Goal: Task Accomplishment & Management: Manage account settings

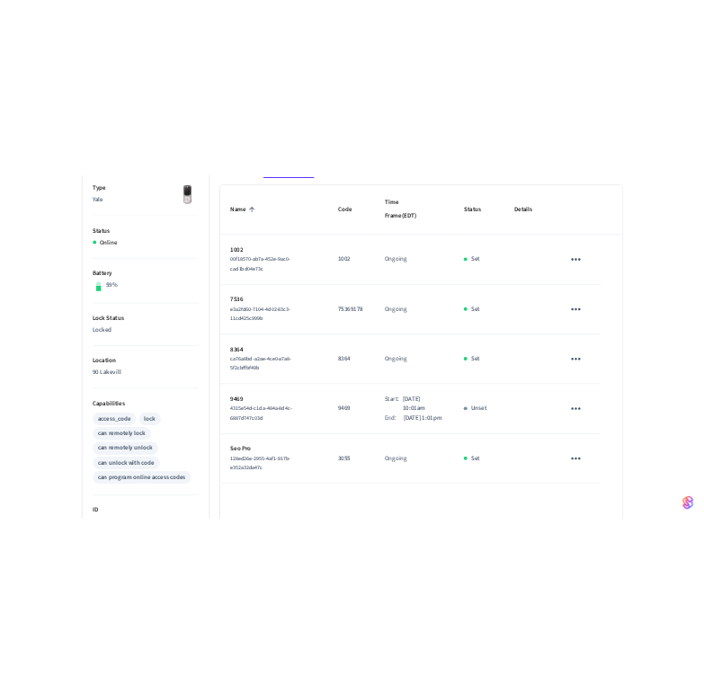
scroll to position [300, 0]
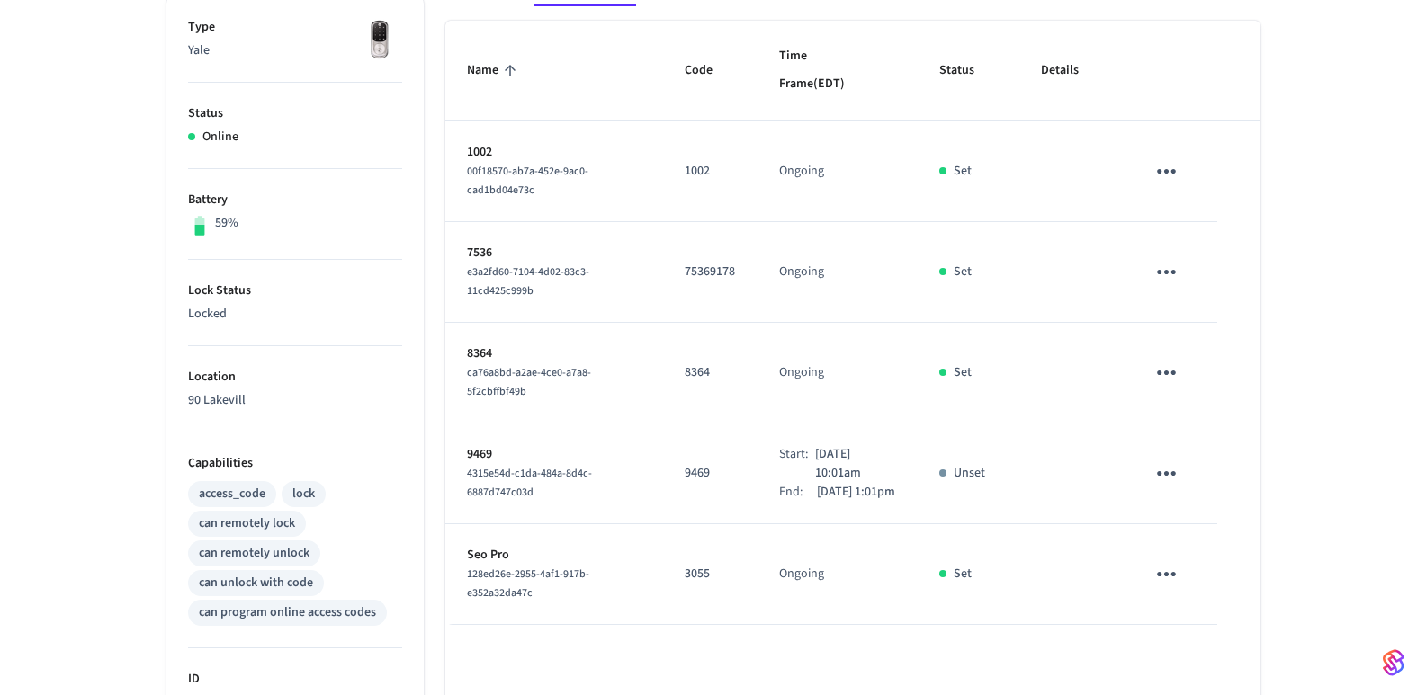
click at [703, 270] on icon "sticky table" at bounding box center [1166, 272] width 19 height 4
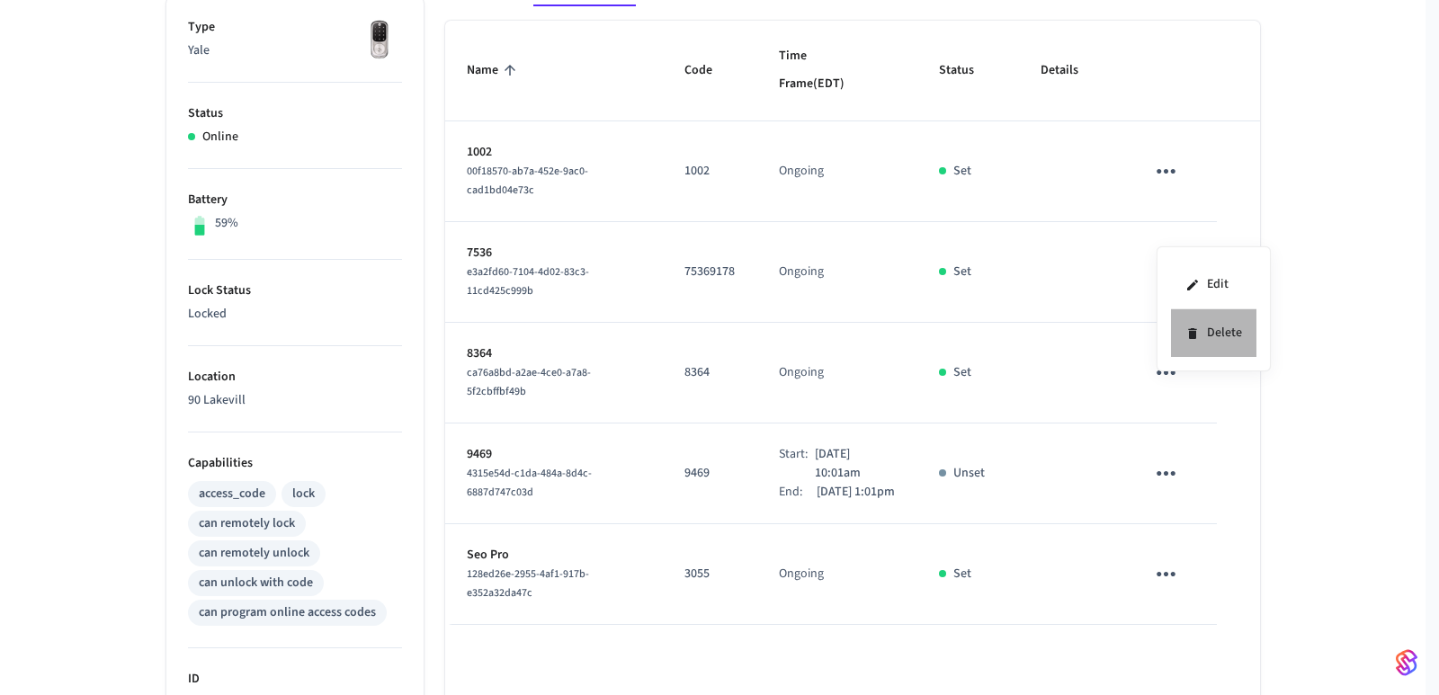
click at [703, 336] on li "Delete" at bounding box center [1213, 333] width 85 height 48
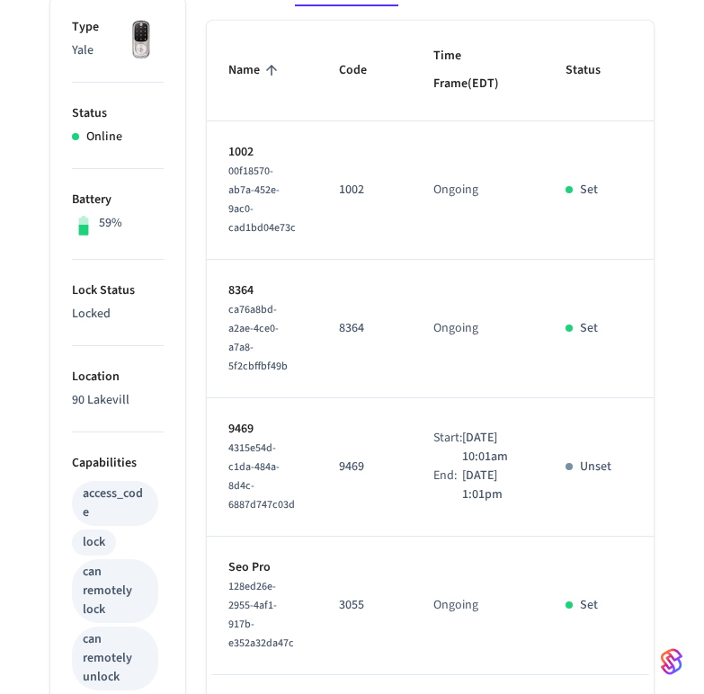
drag, startPoint x: 444, startPoint y: 455, endPoint x: 529, endPoint y: 569, distance: 142.1
click at [529, 537] on td "Start: [DATE] 10:01am End: [DATE] 1:01pm" at bounding box center [478, 468] width 132 height 139
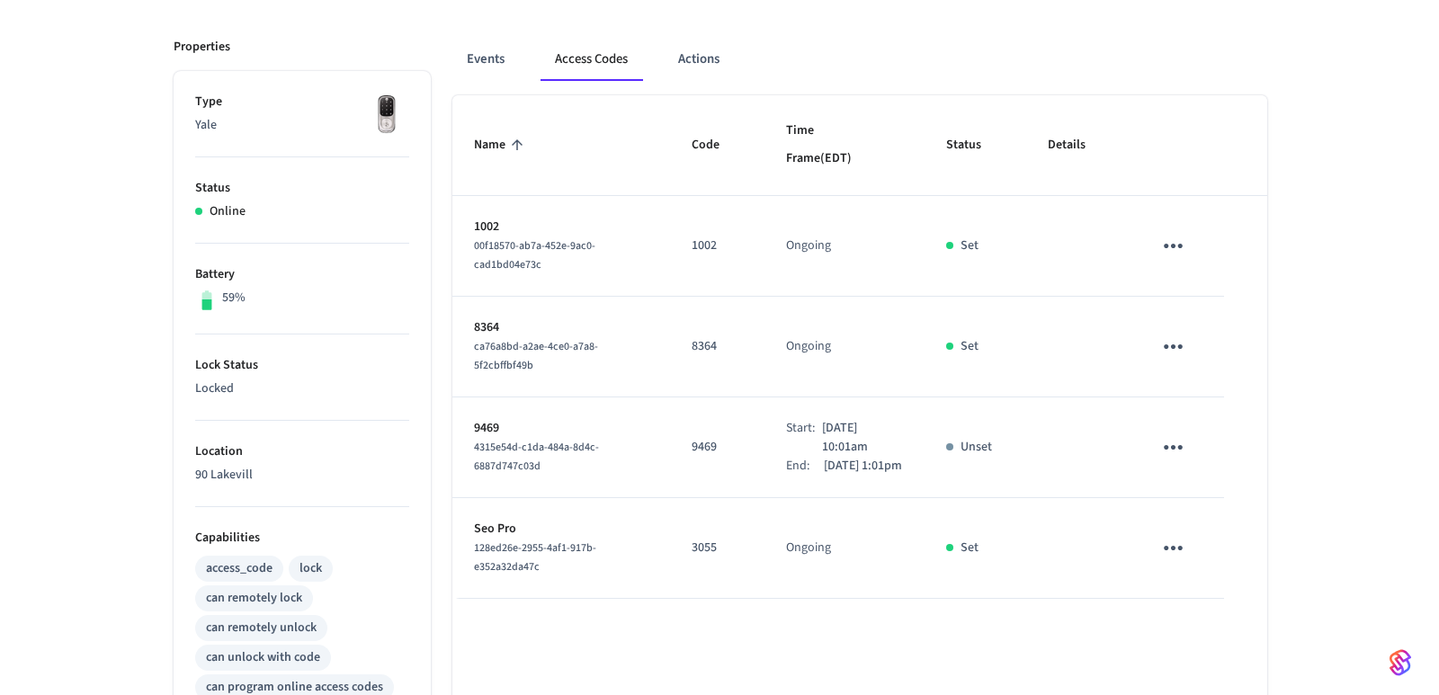
scroll to position [75, 0]
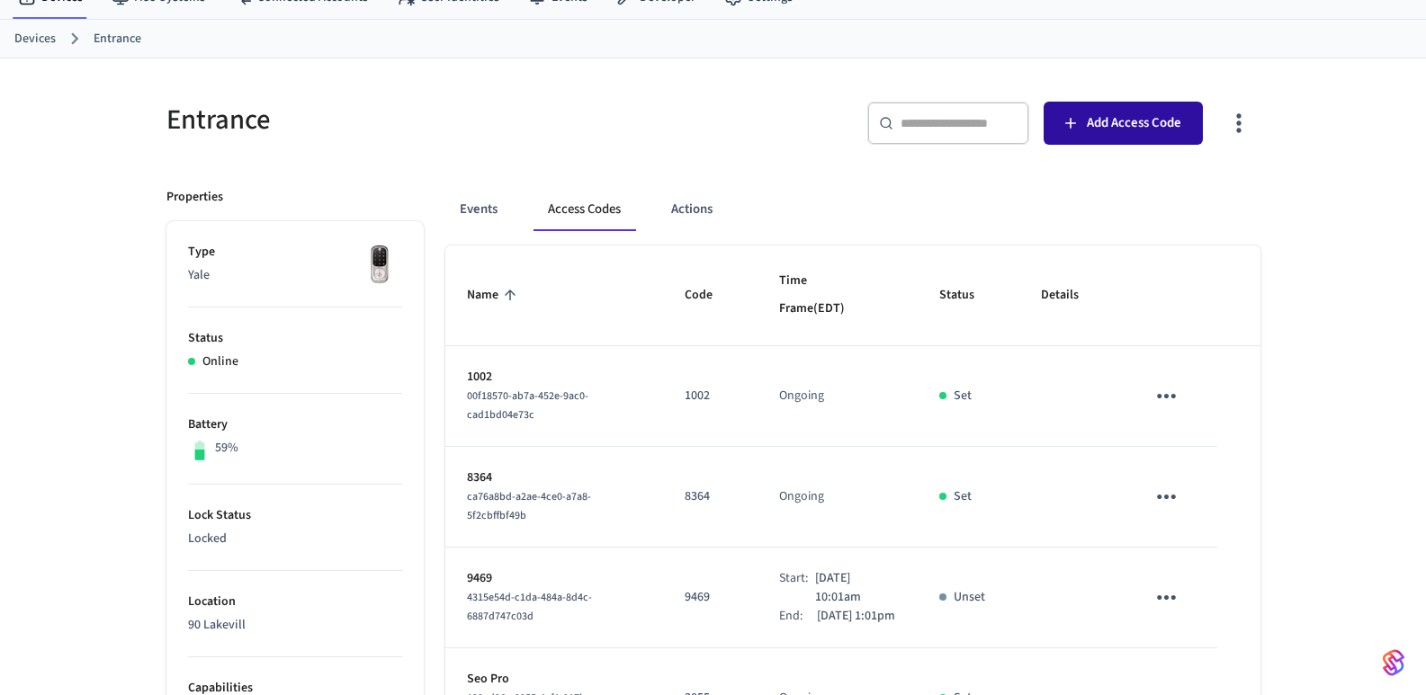
click at [703, 117] on span "Add Access Code" at bounding box center [1134, 123] width 94 height 23
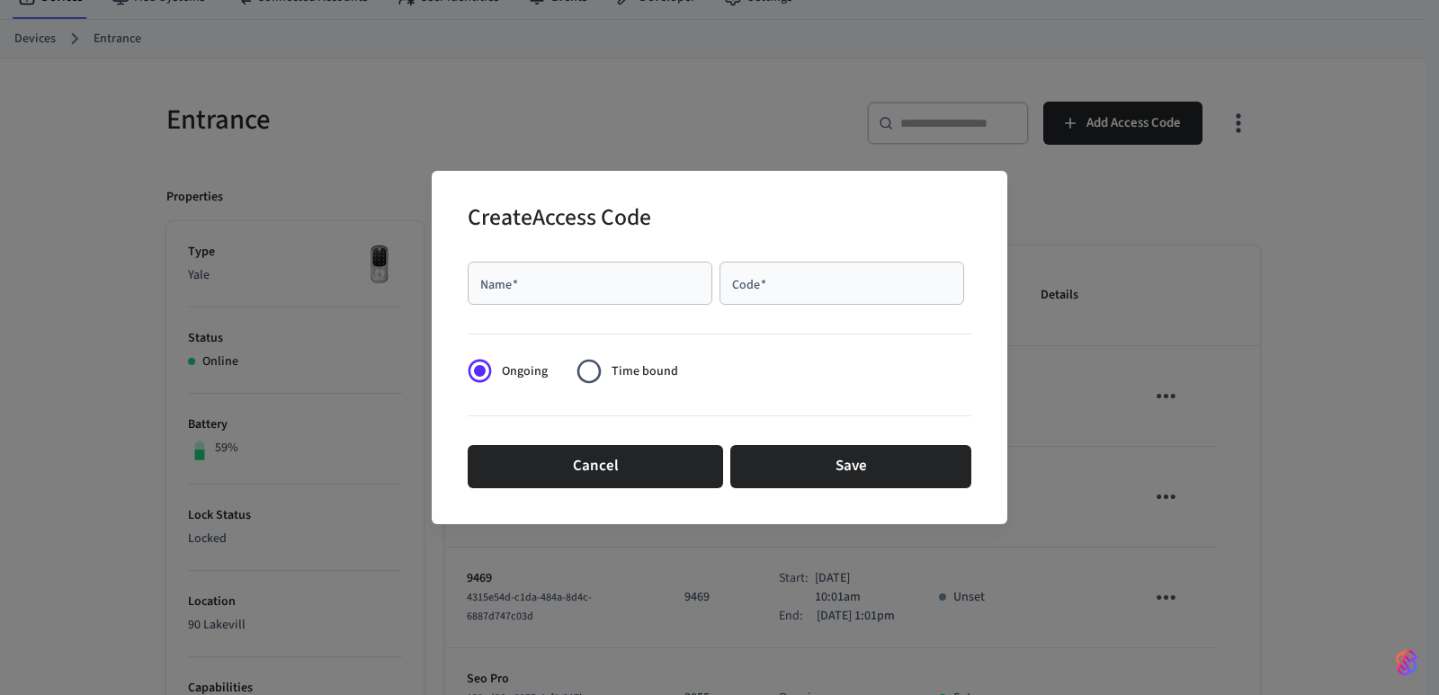
click at [620, 268] on div "Name   *" at bounding box center [590, 283] width 245 height 43
type input "****"
click at [632, 361] on label "Time bound" at bounding box center [622, 371] width 111 height 44
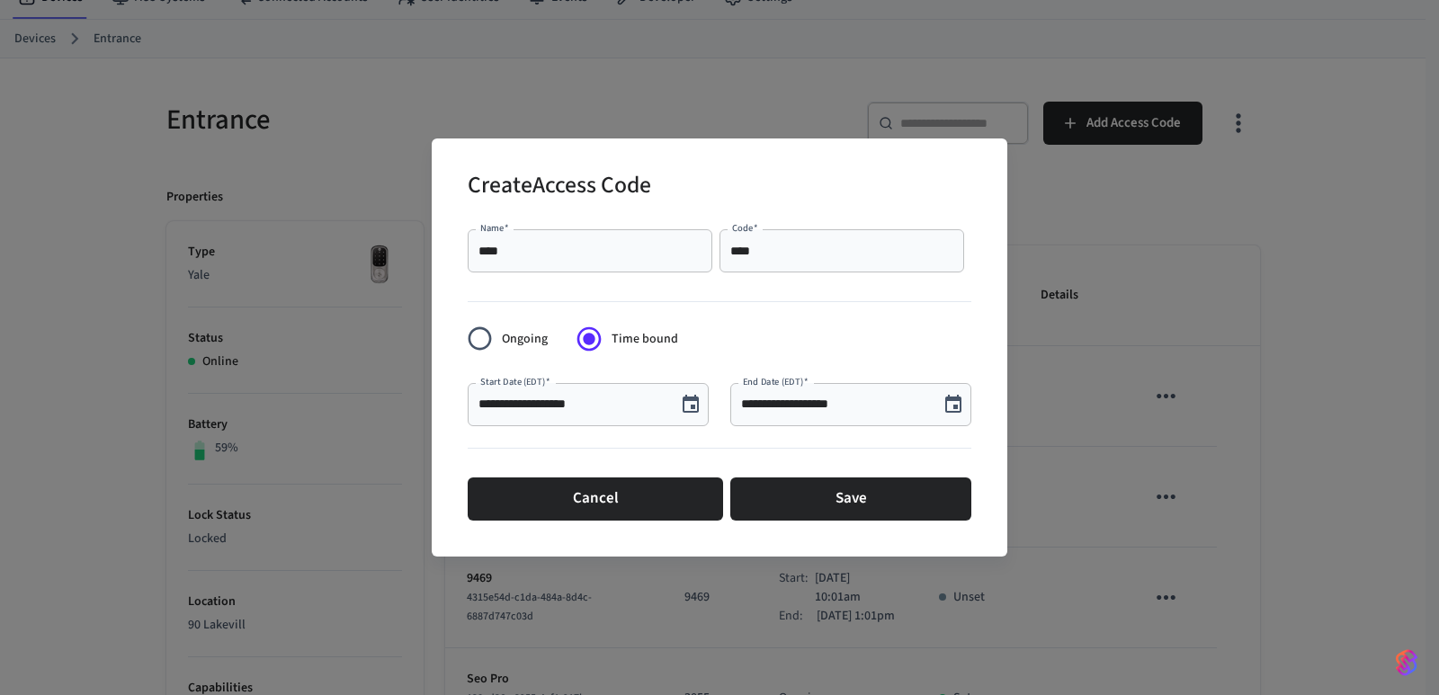
click at [703, 404] on icon "Choose date, selected date is Sep 22, 2025" at bounding box center [954, 405] width 22 height 22
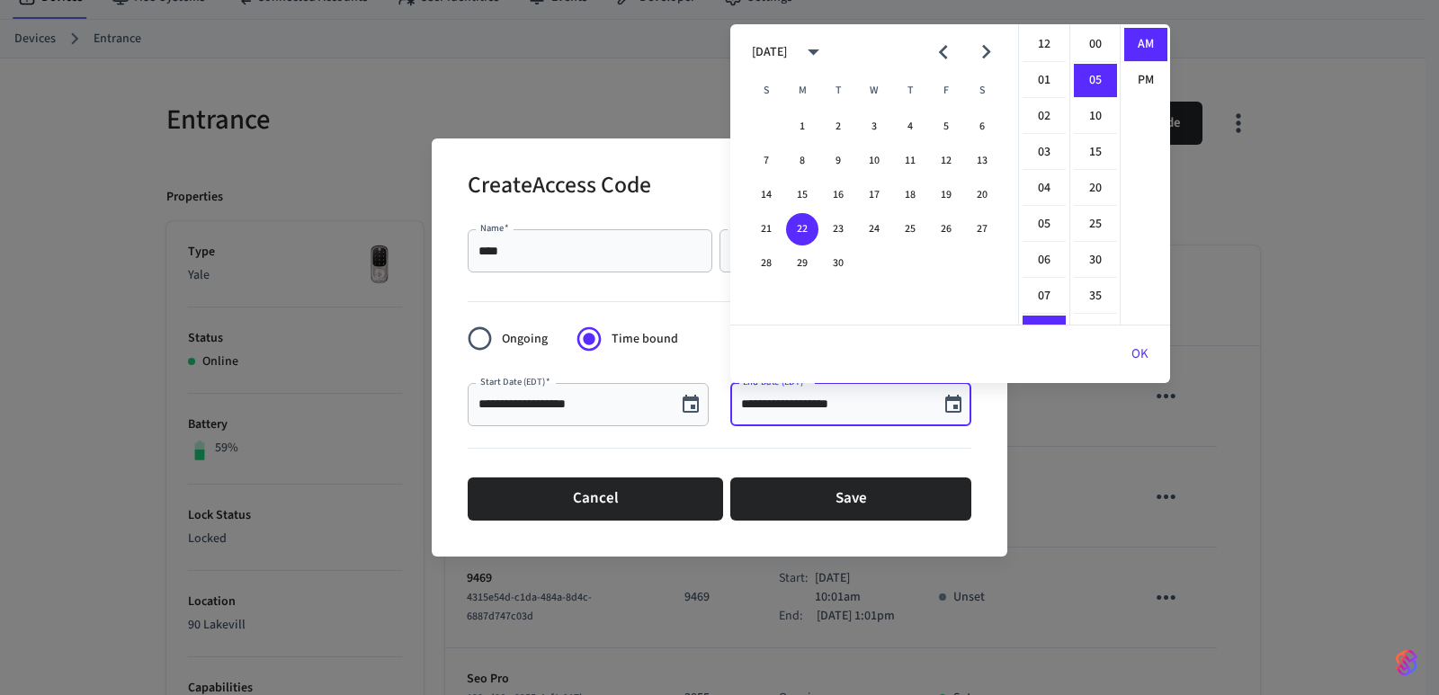
scroll to position [36, 0]
click at [703, 145] on li "11" at bounding box center [1044, 152] width 43 height 33
click at [703, 49] on li "12" at bounding box center [1044, 45] width 43 height 34
click at [703, 77] on li "PM" at bounding box center [1145, 80] width 43 height 33
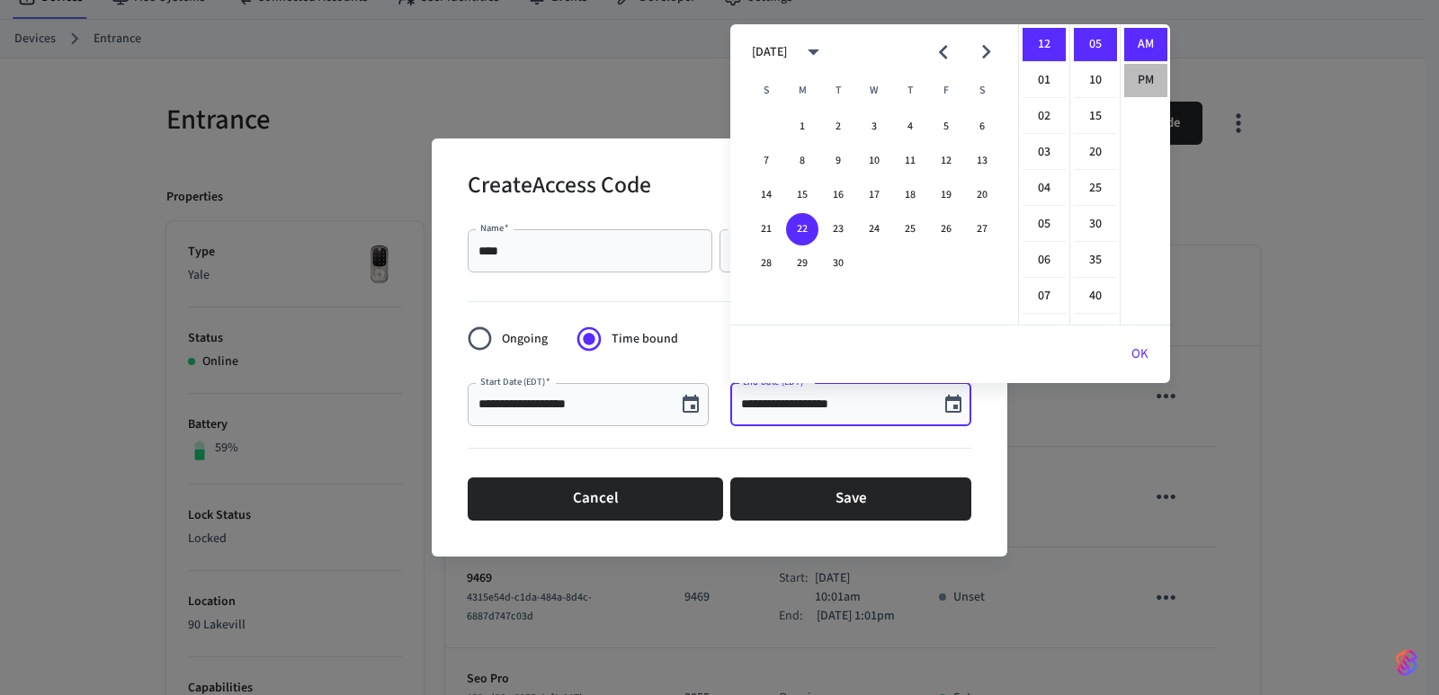
type input "**********"
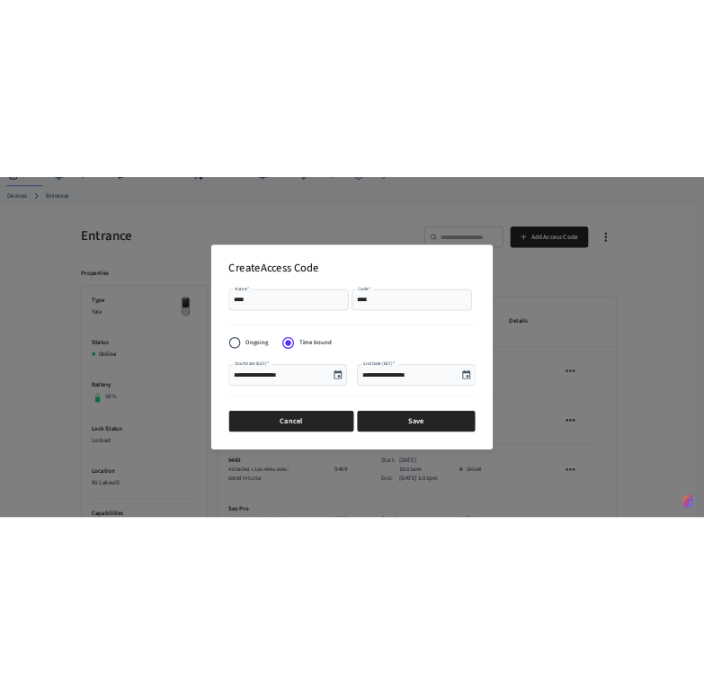
scroll to position [33, 0]
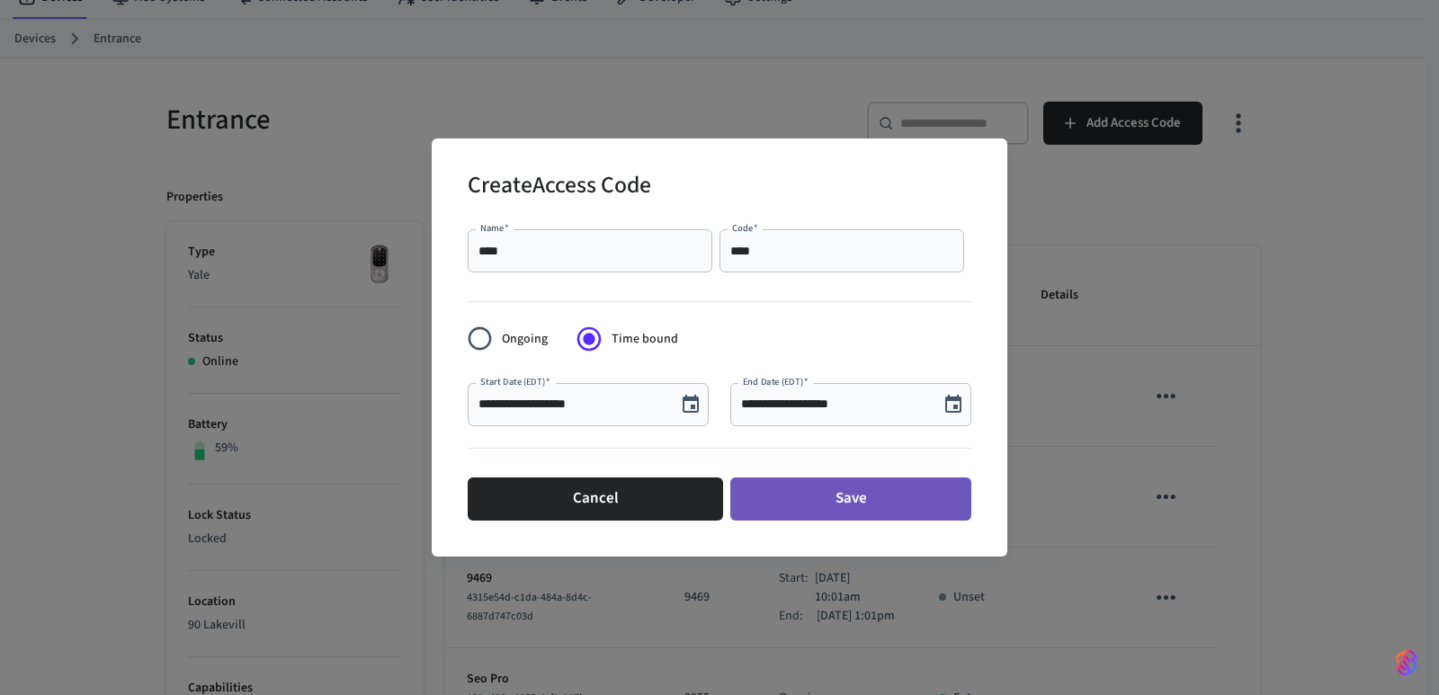
click at [703, 501] on button "Save" at bounding box center [850, 499] width 241 height 43
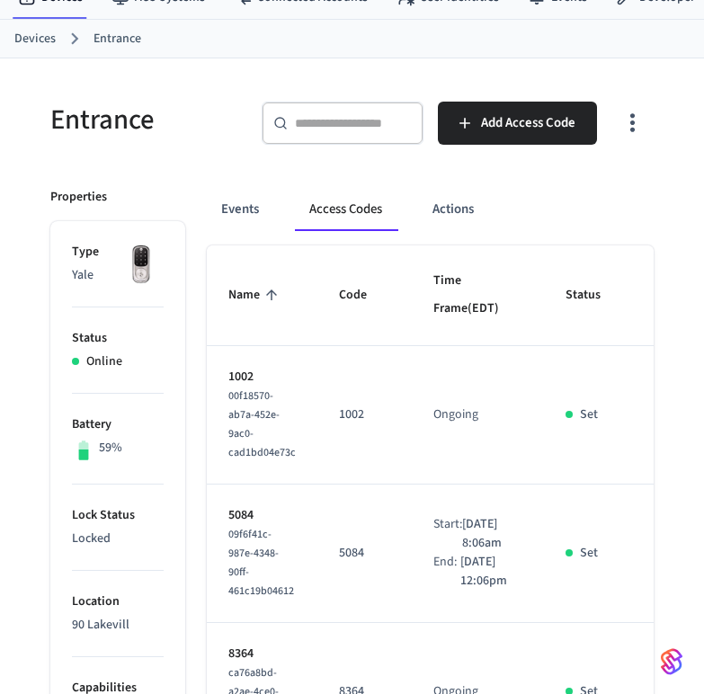
click at [515, 193] on div "Events Access Codes Actions" at bounding box center [430, 209] width 447 height 43
click at [159, 311] on li "Status Online" at bounding box center [118, 351] width 92 height 86
click at [228, 387] on p "1002" at bounding box center [261, 377] width 67 height 19
click at [253, 429] on span "00f18570-ab7a-452e-9ac0-cad1bd04e73c" at bounding box center [261, 425] width 67 height 72
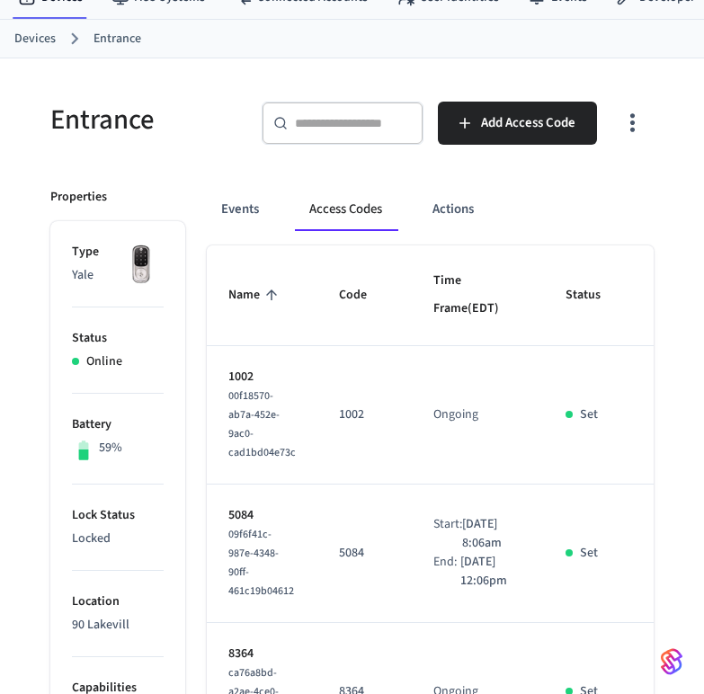
click at [526, 428] on td "Ongoing" at bounding box center [478, 415] width 132 height 139
click at [482, 520] on td "Start: [DATE] 8:06am End: [DATE] 12:06pm" at bounding box center [478, 554] width 132 height 139
